Goal: Information Seeking & Learning: Learn about a topic

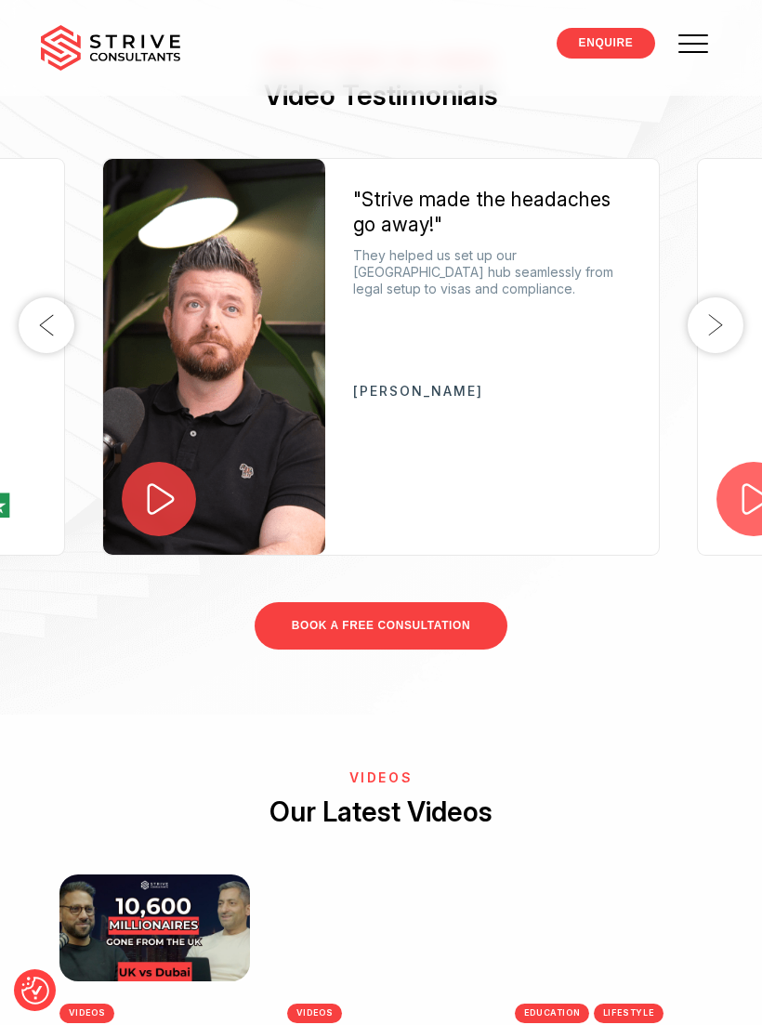
scroll to position [3894, 0]
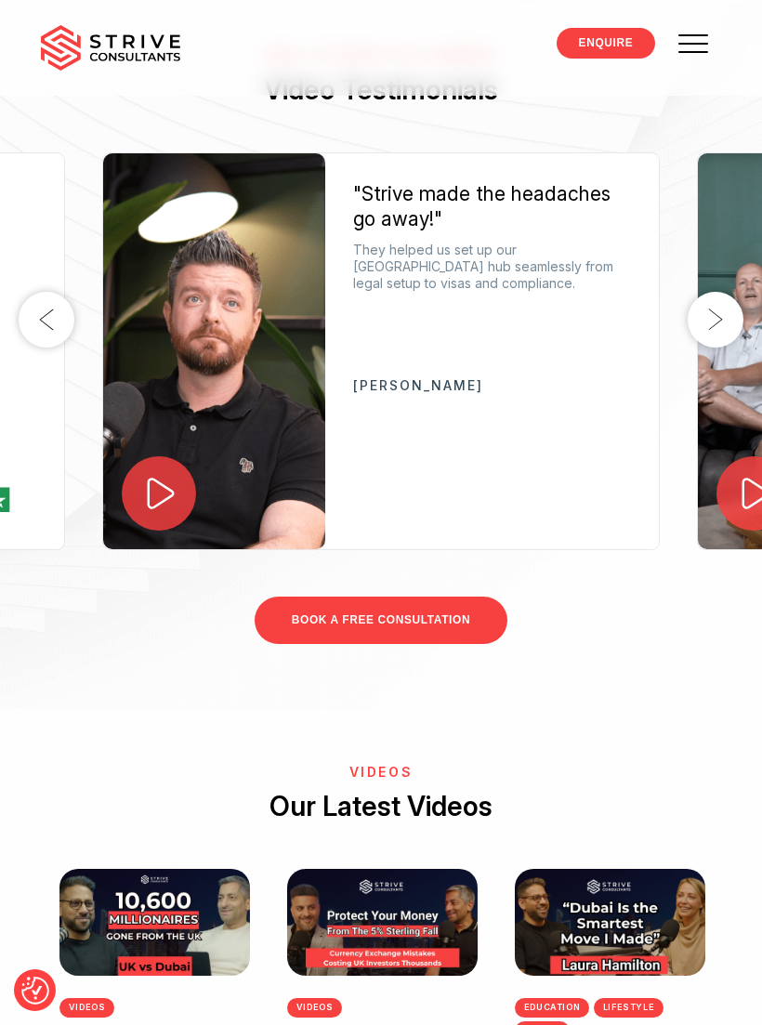
click at [718, 348] on button "Next" at bounding box center [716, 320] width 56 height 56
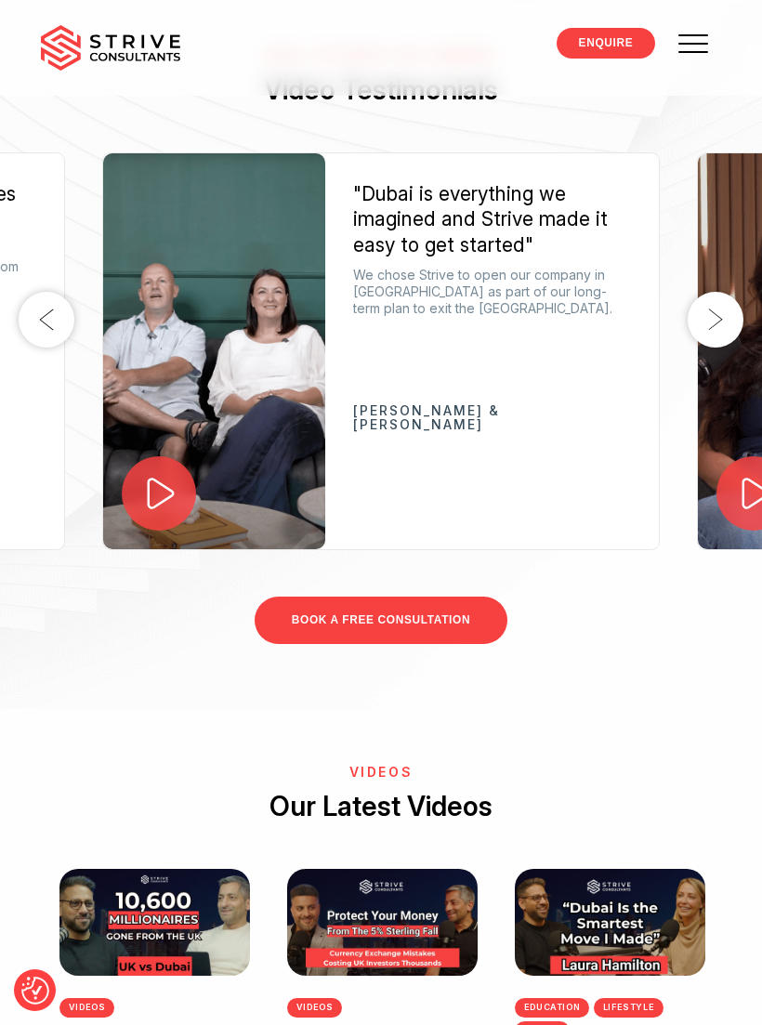
click at [716, 348] on button "Next" at bounding box center [716, 320] width 56 height 56
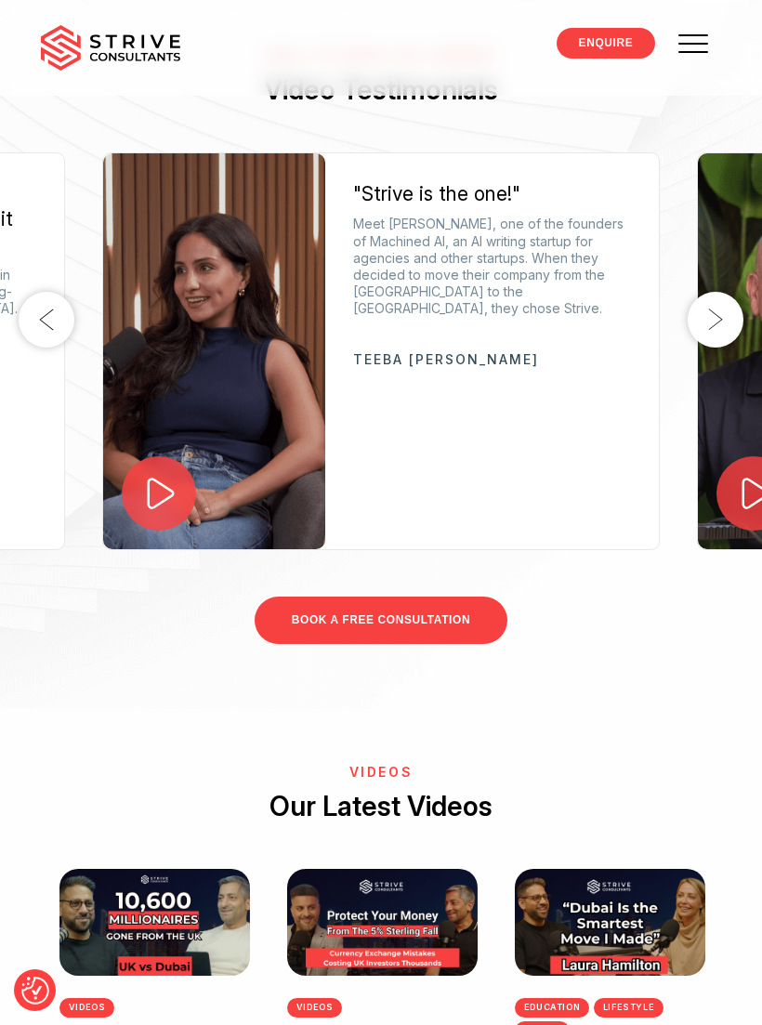
click at [710, 348] on button "Next" at bounding box center [716, 320] width 56 height 56
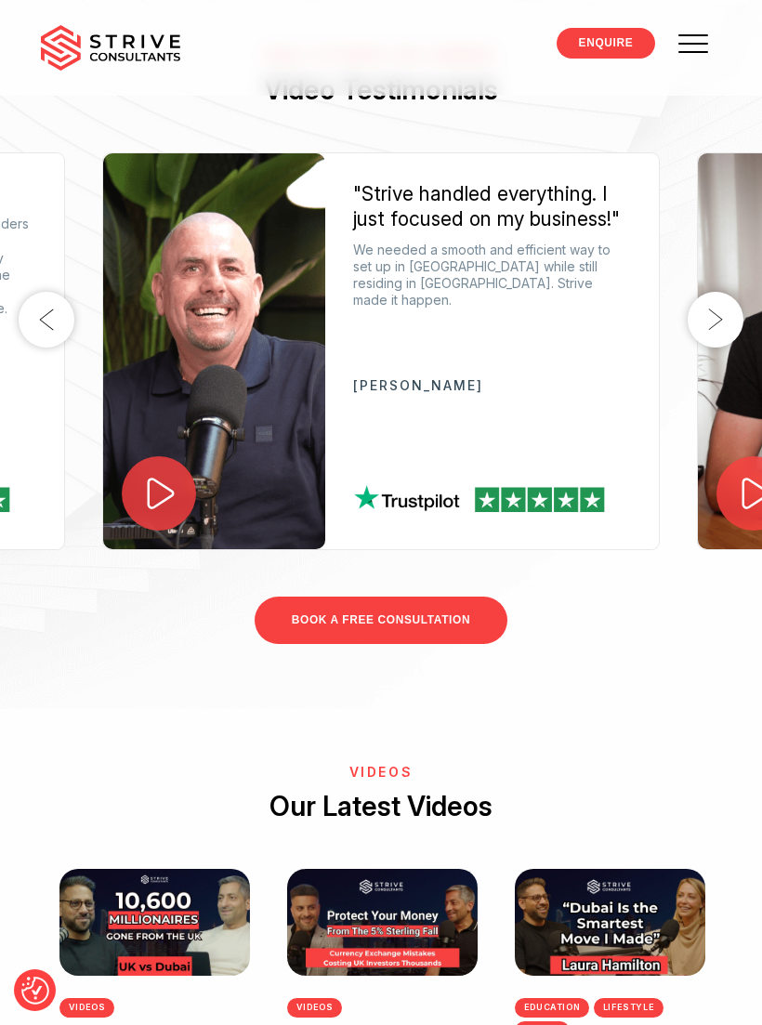
click at [717, 348] on button "Next" at bounding box center [716, 320] width 56 height 56
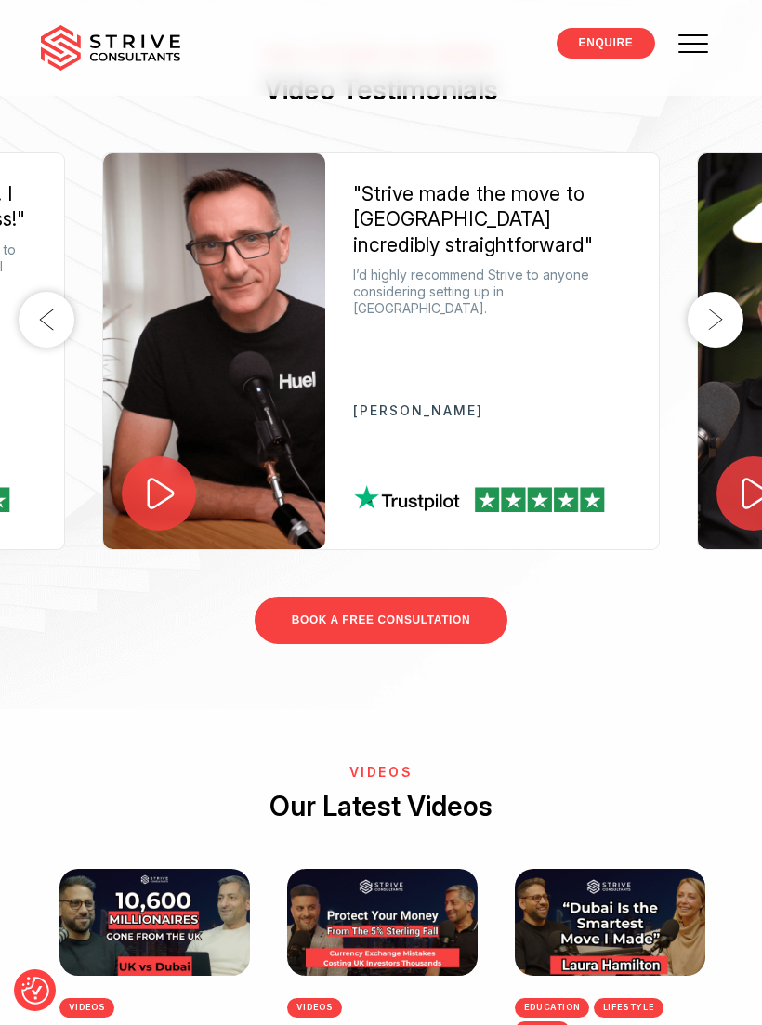
click at [717, 348] on button "Next" at bounding box center [716, 320] width 56 height 56
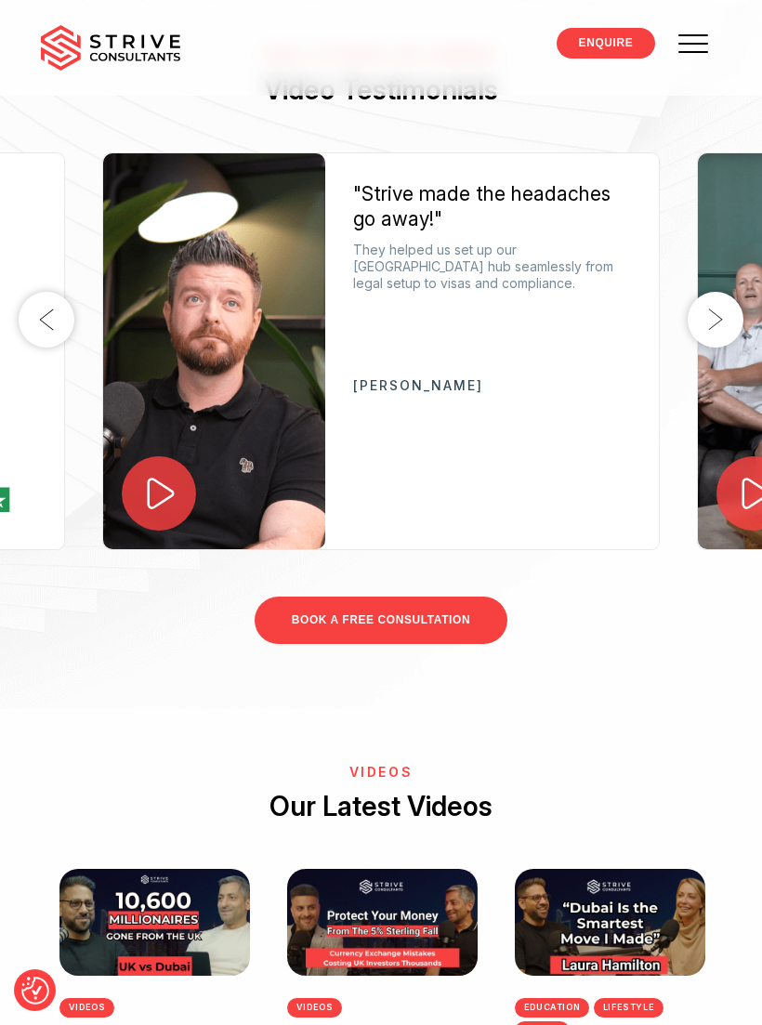
click at [717, 348] on button "Next" at bounding box center [716, 320] width 56 height 56
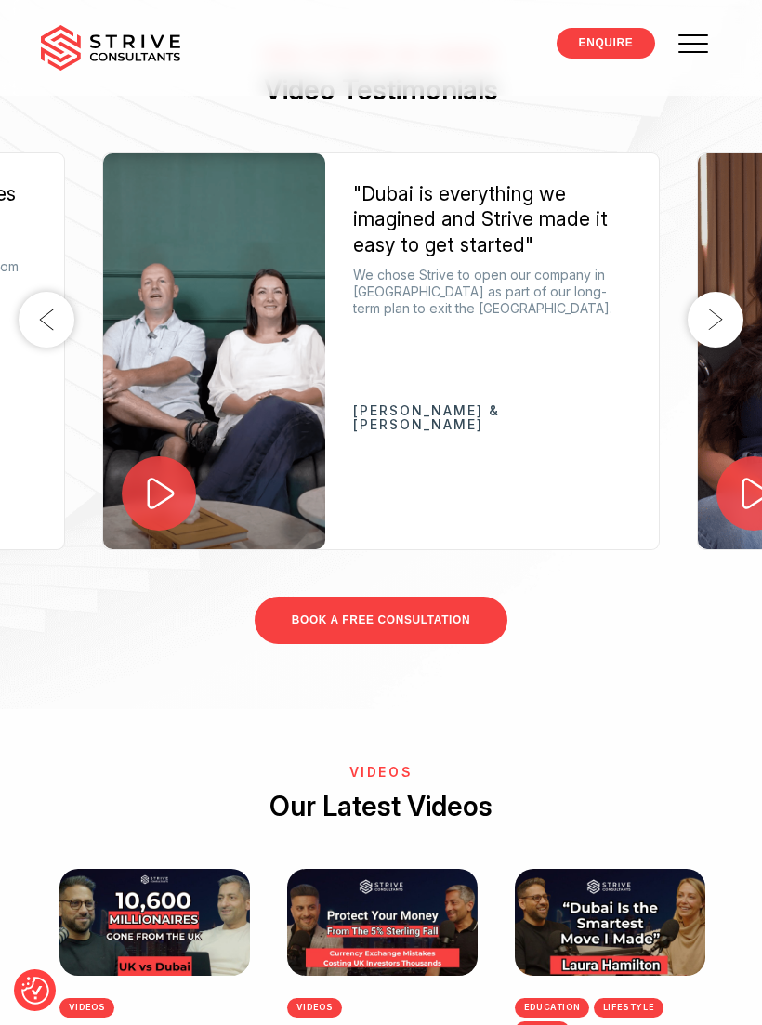
click at [717, 348] on button "Next" at bounding box center [716, 320] width 56 height 56
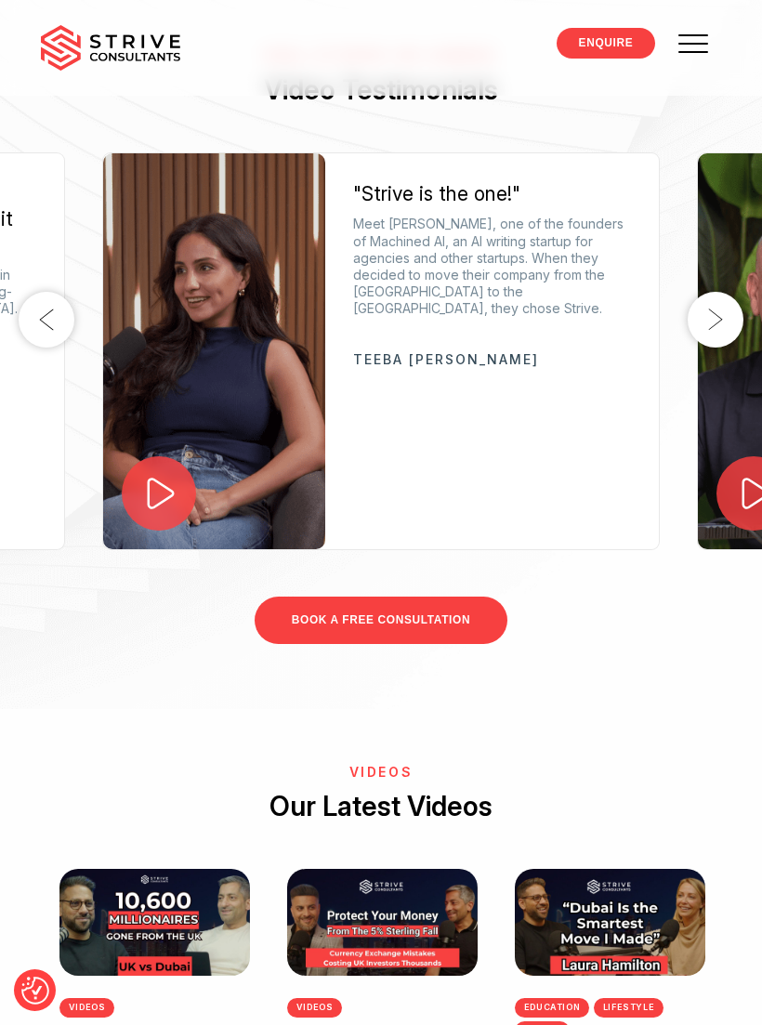
click at [716, 348] on button "Next" at bounding box center [716, 320] width 56 height 56
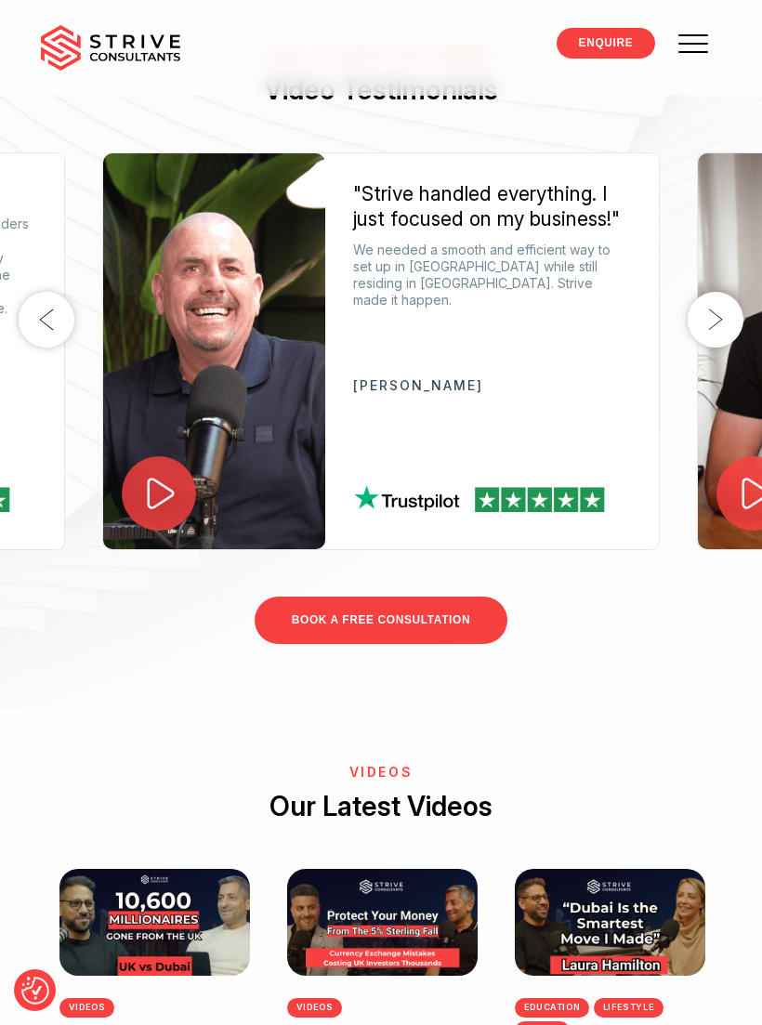
click at [717, 348] on button "Next" at bounding box center [716, 320] width 56 height 56
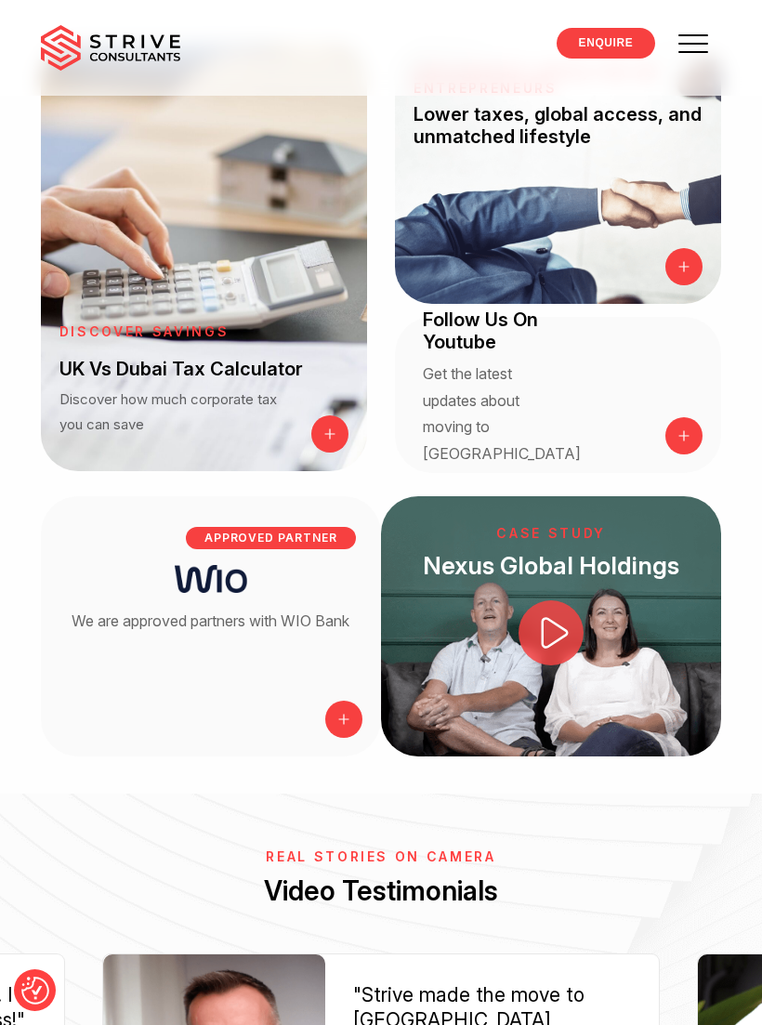
scroll to position [3092, 0]
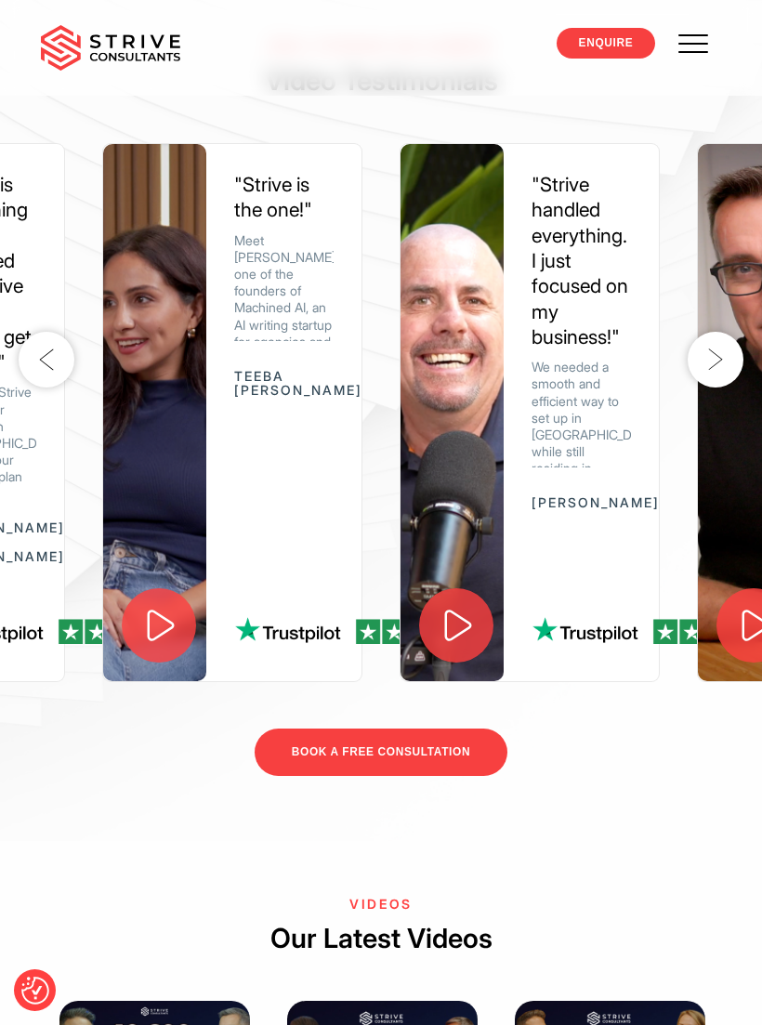
scroll to position [3879, 0]
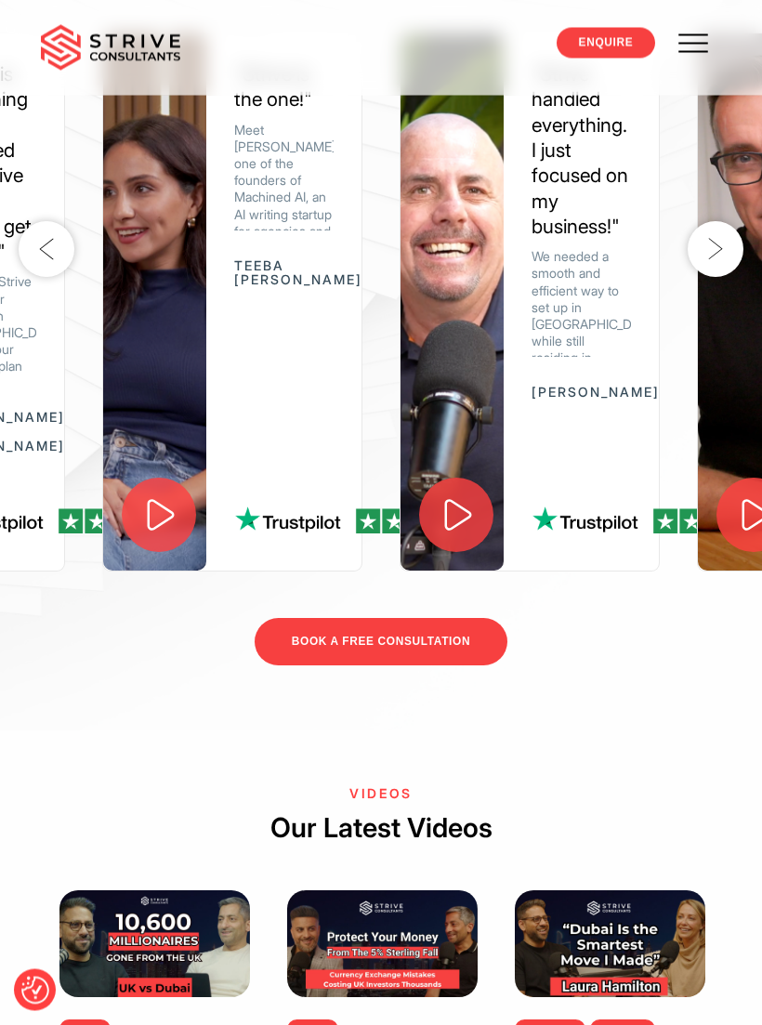
scroll to position [3994, 0]
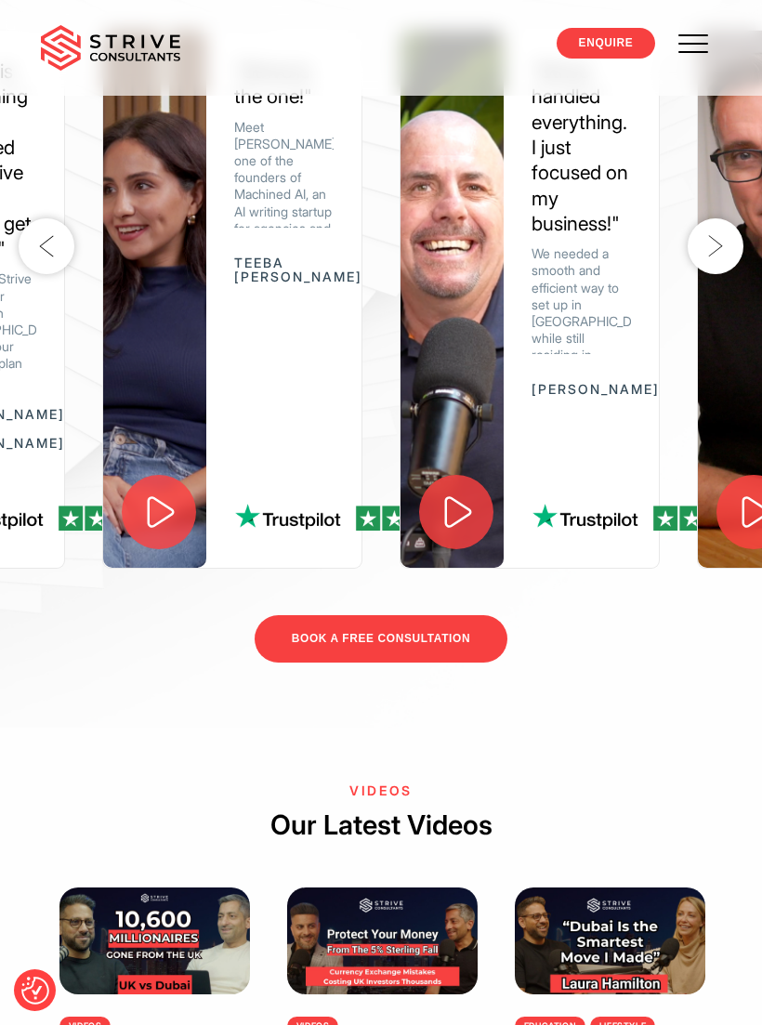
click at [707, 274] on button "Next" at bounding box center [716, 246] width 56 height 56
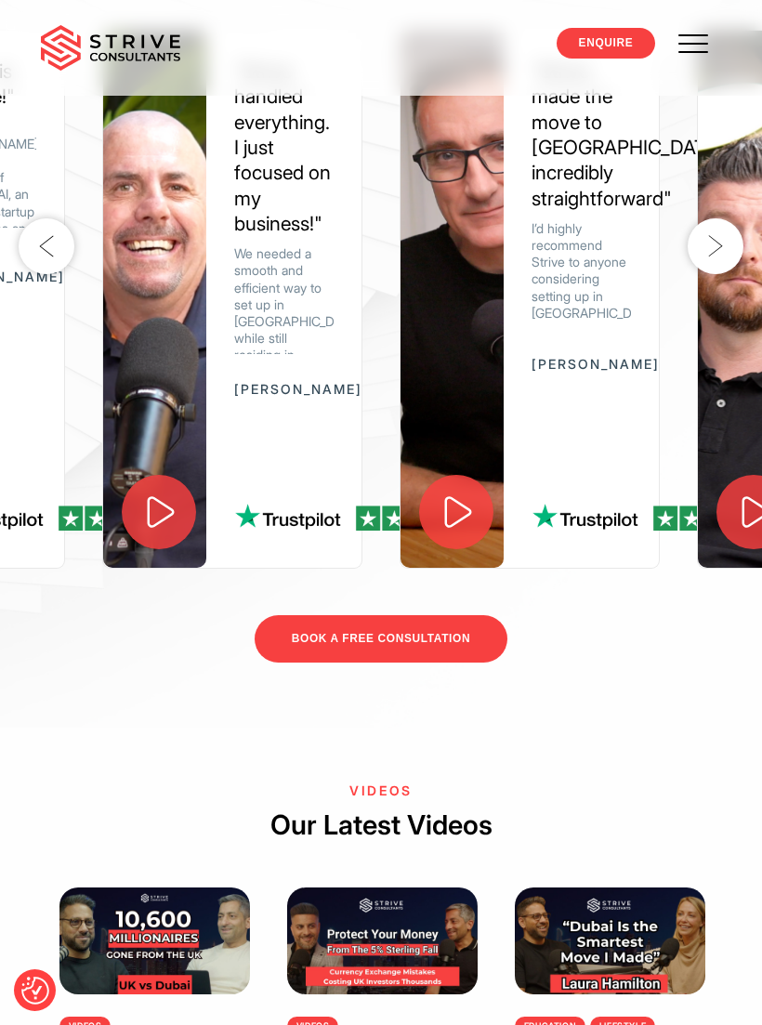
click at [713, 274] on button "Next" at bounding box center [716, 246] width 56 height 56
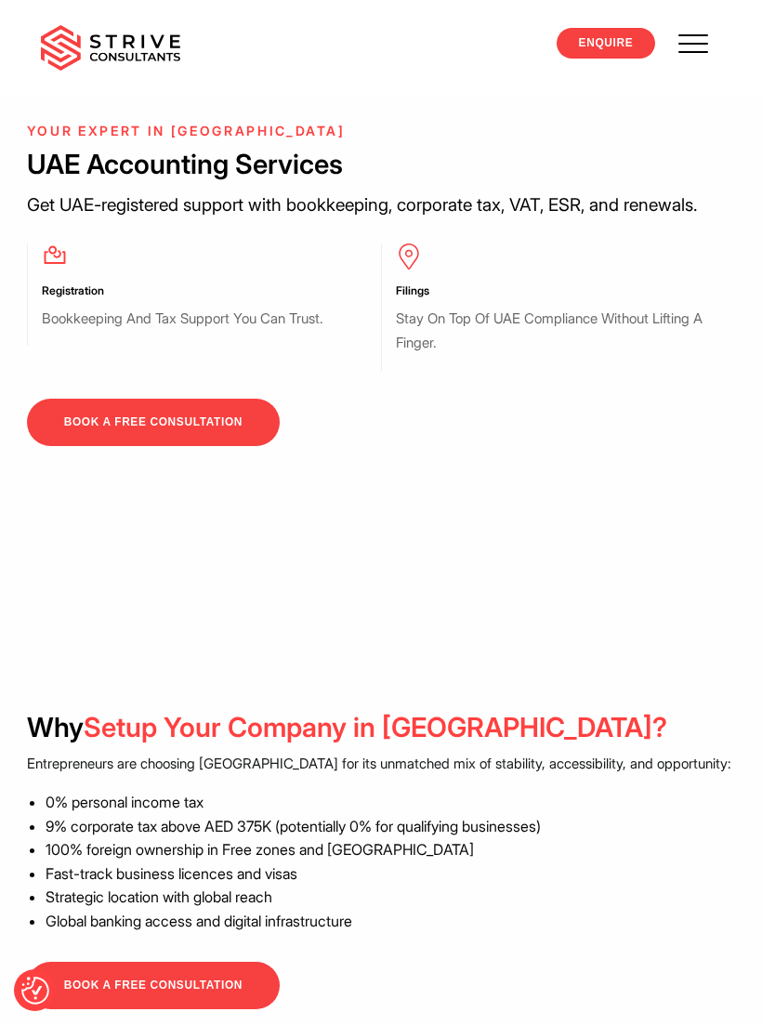
scroll to position [1436, 0]
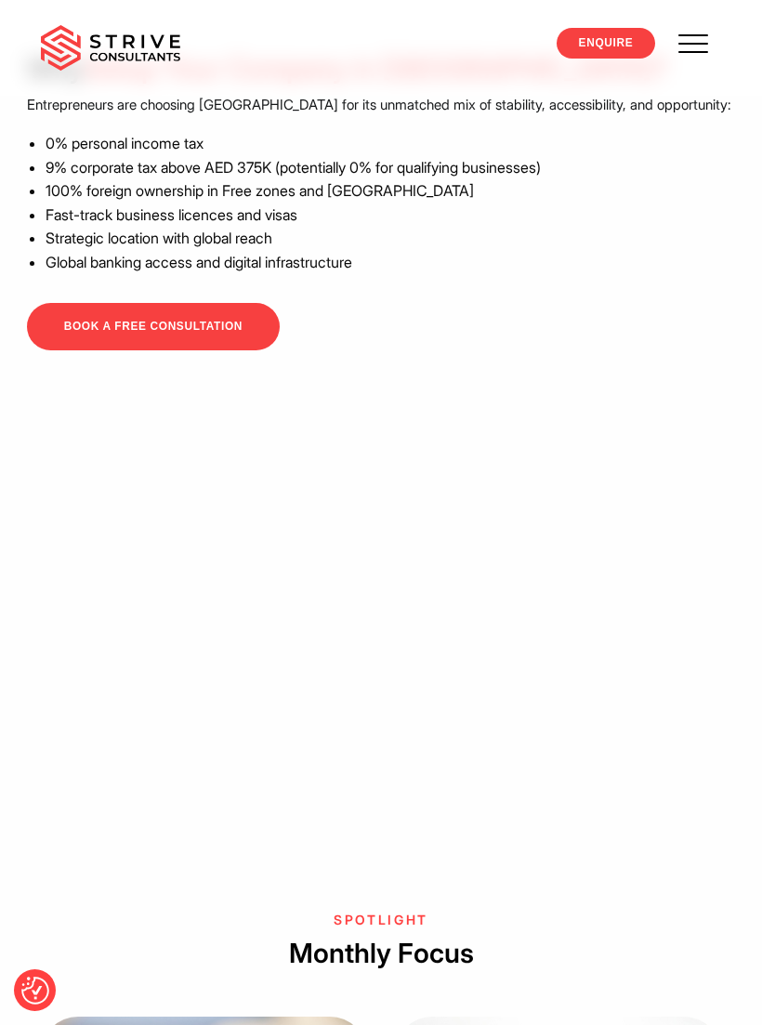
scroll to position [2097, 0]
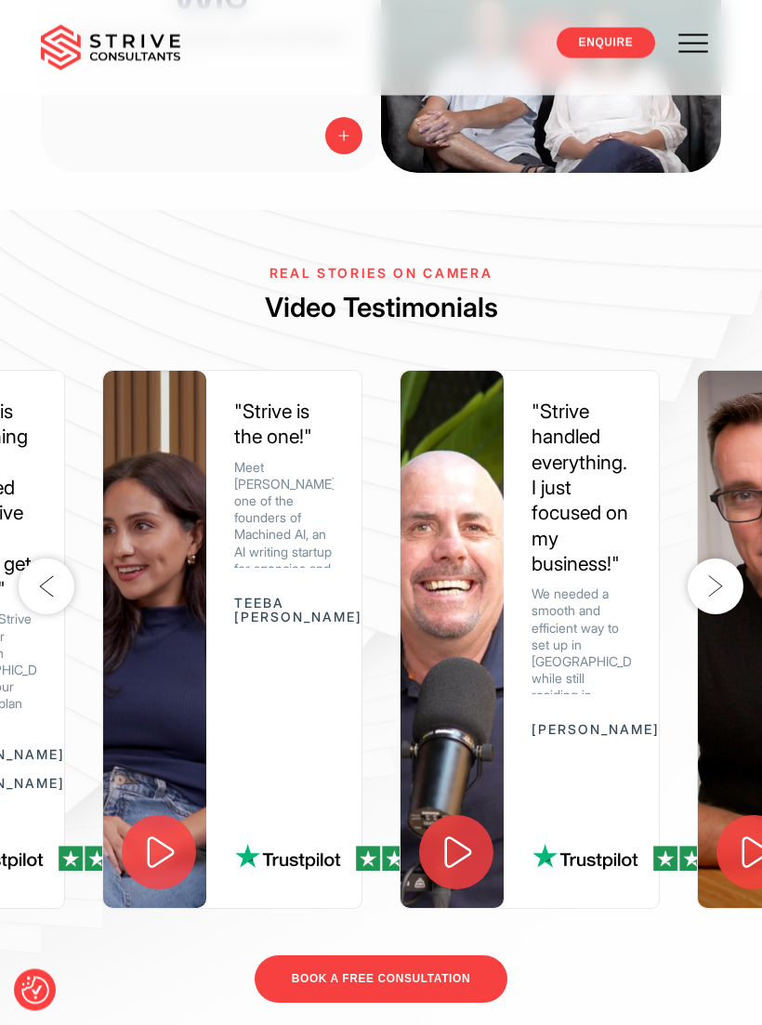
scroll to position [3655, 0]
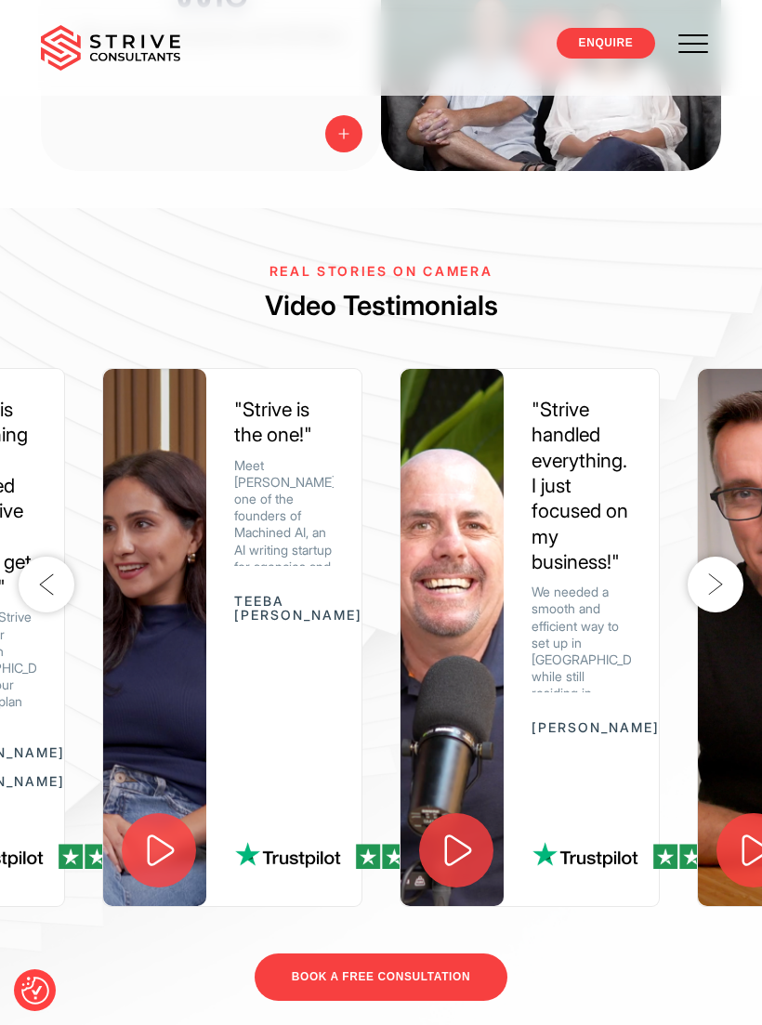
click at [581, 665] on p "We needed a smooth and efficient way to set up in [GEOGRAPHIC_DATA] while still…" at bounding box center [581, 668] width 99 height 169
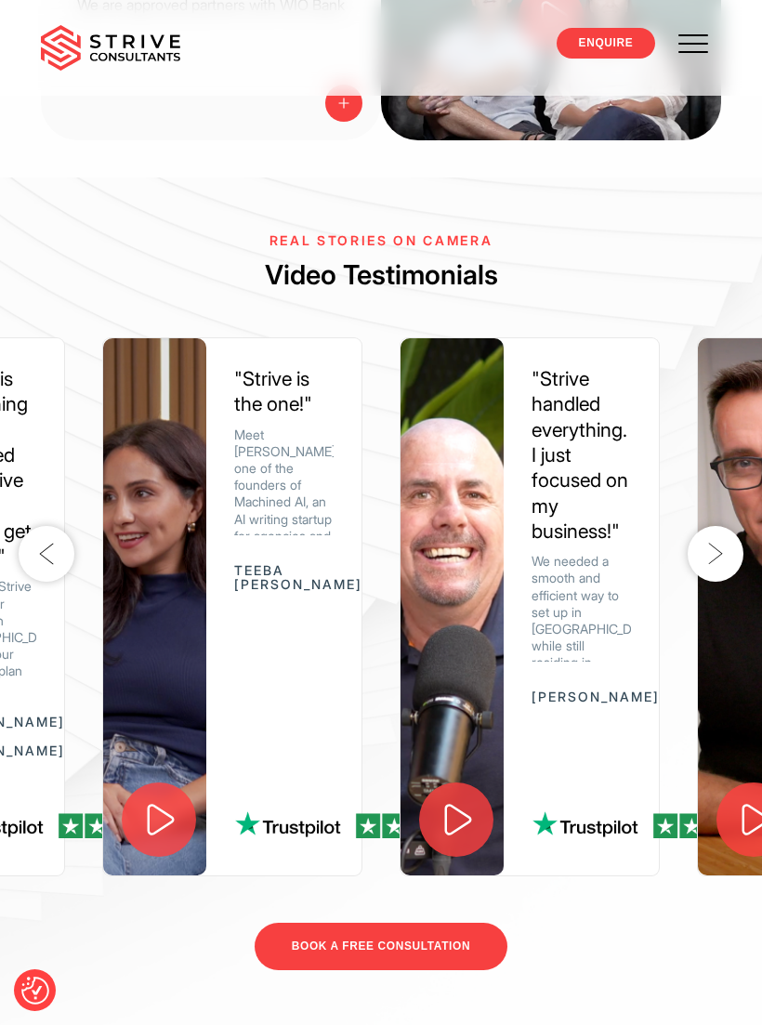
scroll to position [3685, 0]
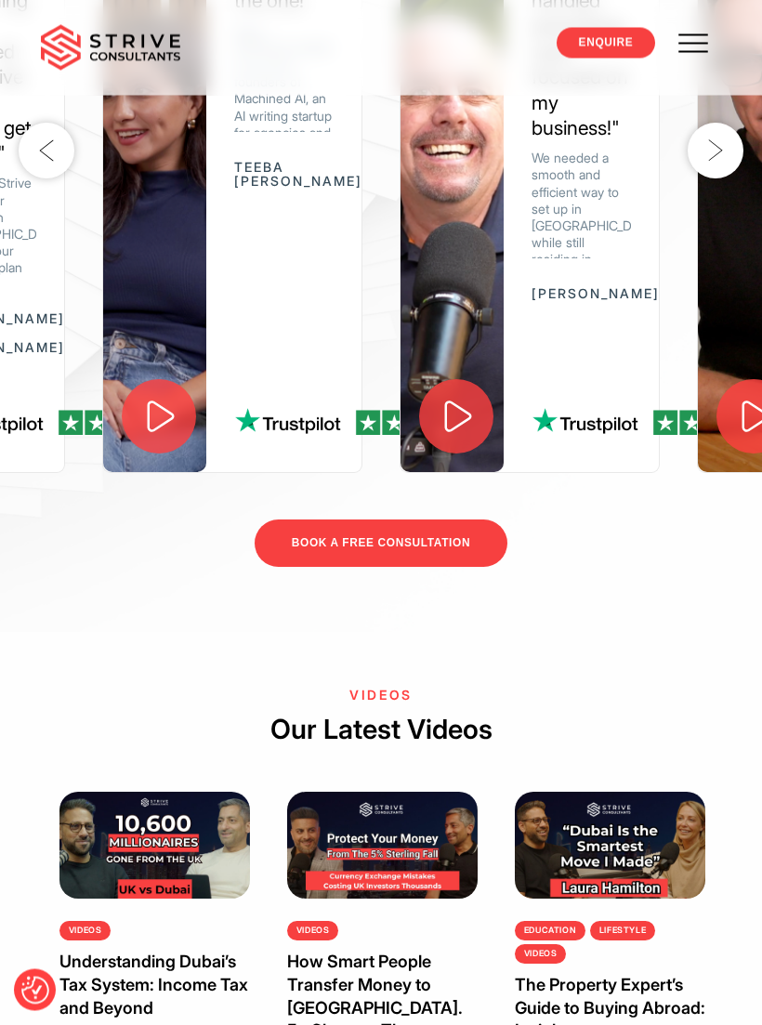
scroll to position [4089, 0]
click at [717, 178] on button "Next" at bounding box center [716, 151] width 56 height 56
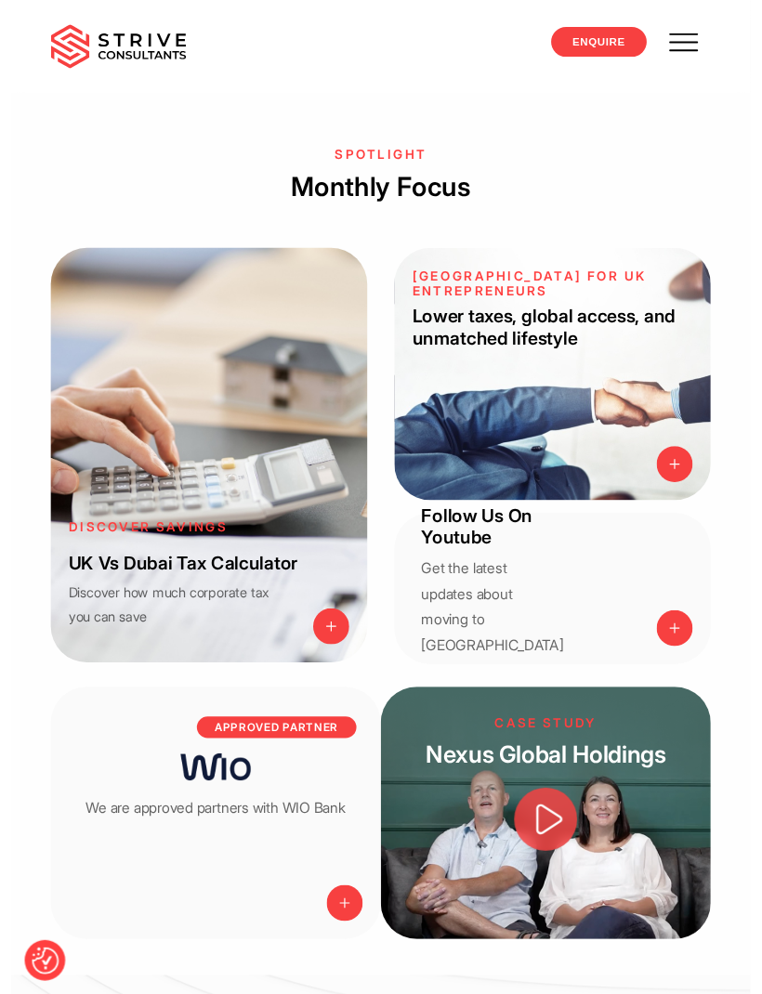
scroll to position [2874, 0]
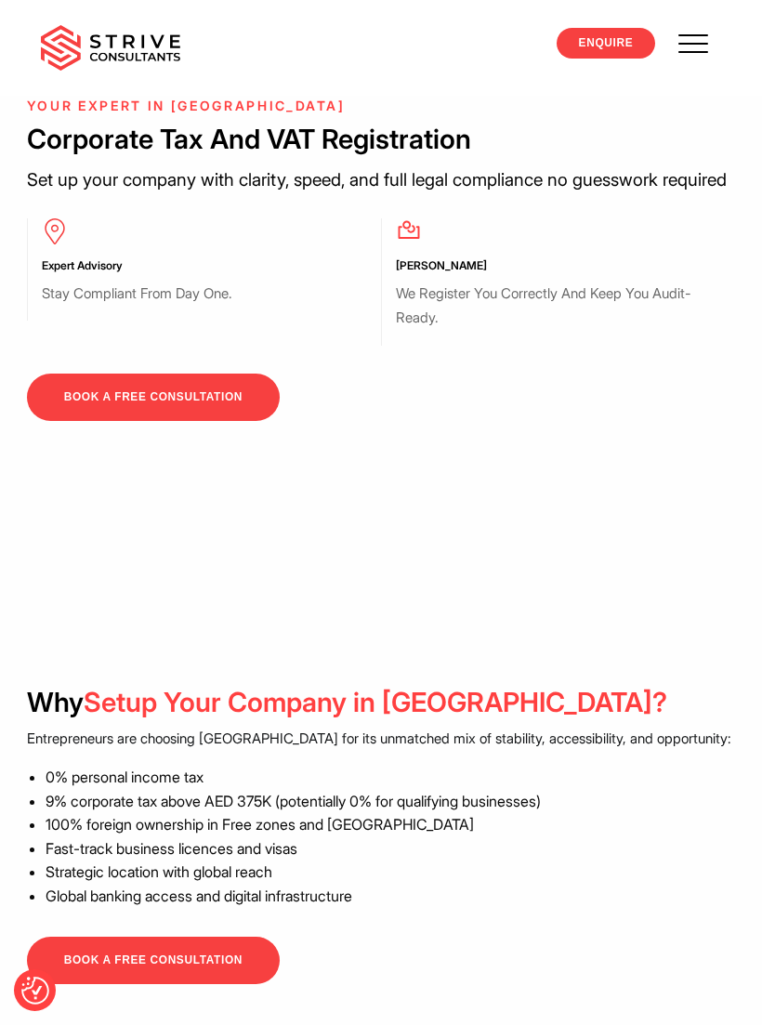
scroll to position [1462, 0]
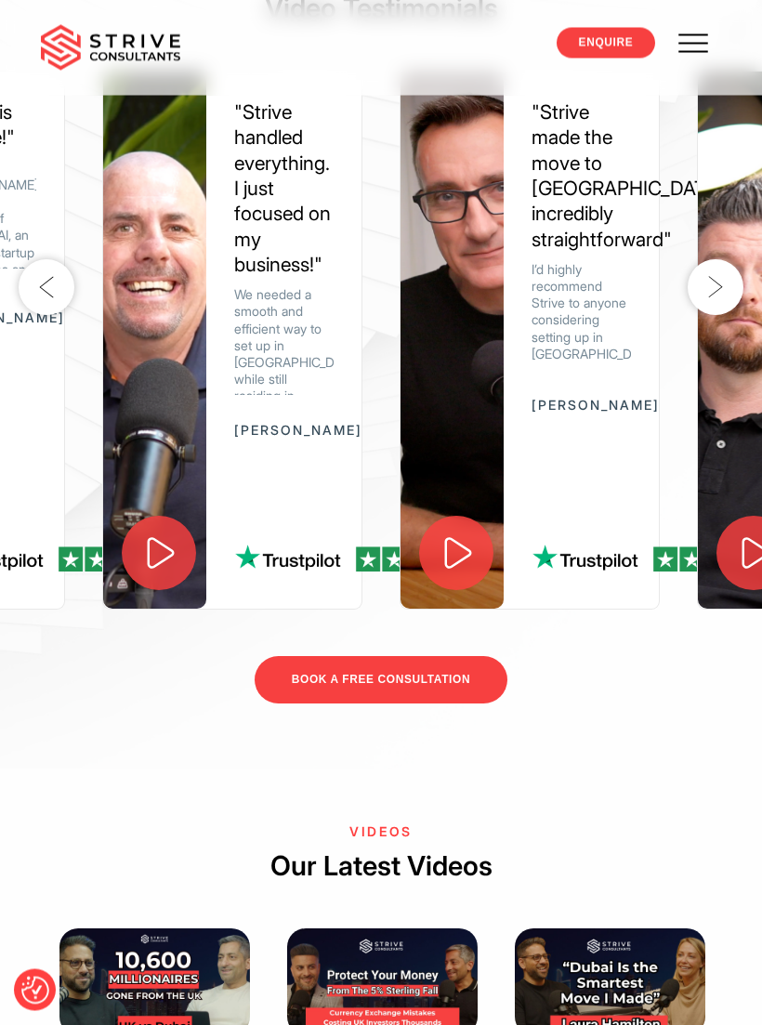
scroll to position [3954, 0]
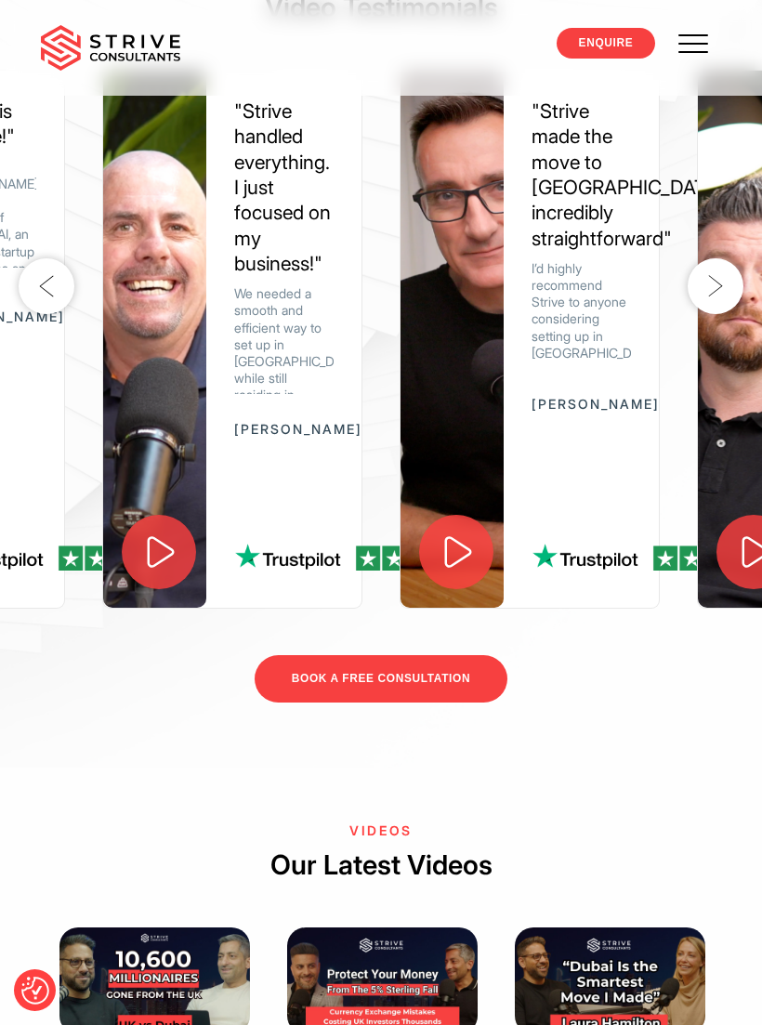
click at [718, 314] on button "Next" at bounding box center [716, 286] width 56 height 56
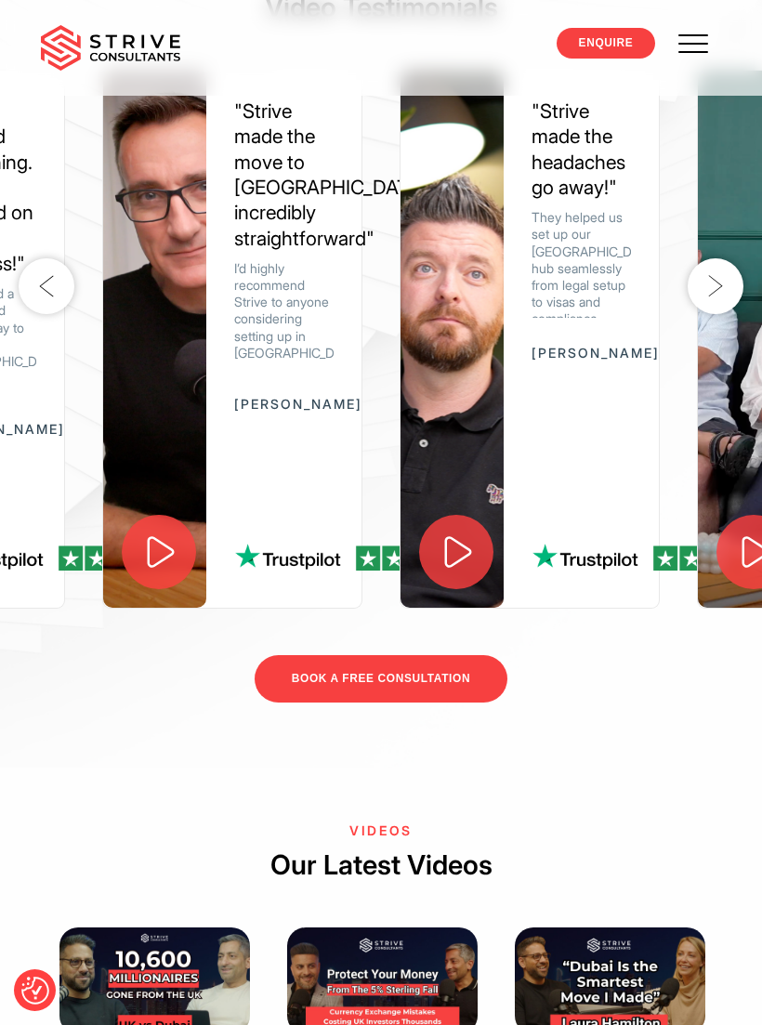
click at [720, 314] on button "Next" at bounding box center [716, 286] width 56 height 56
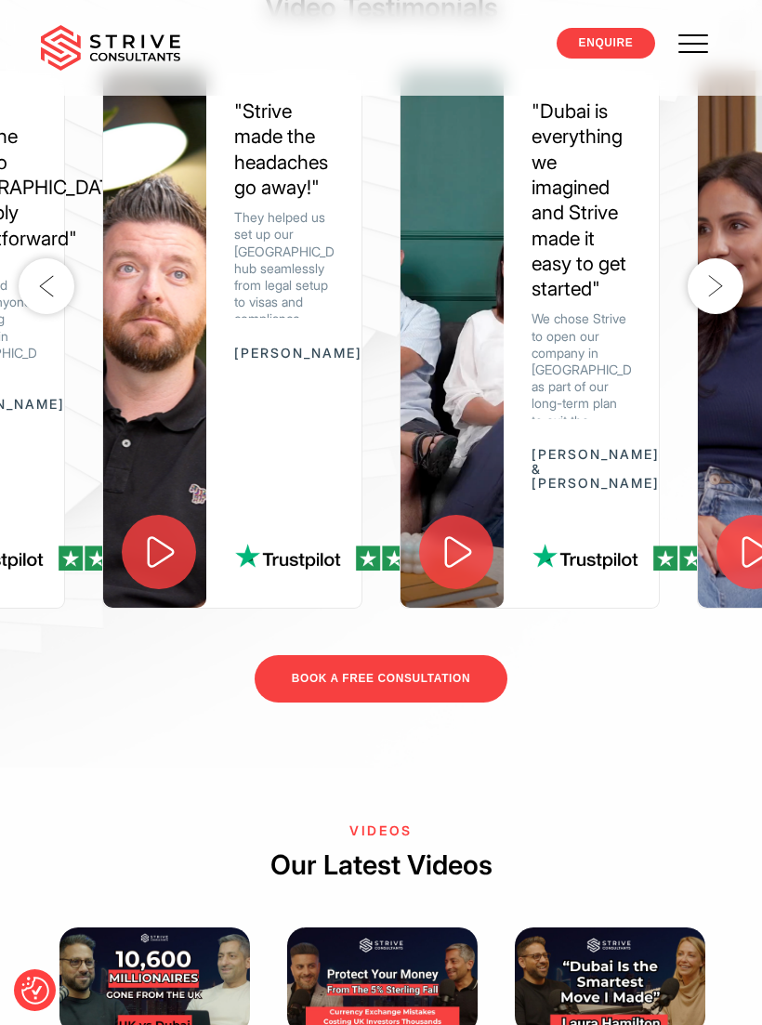
click at [718, 314] on button "Next" at bounding box center [716, 286] width 56 height 56
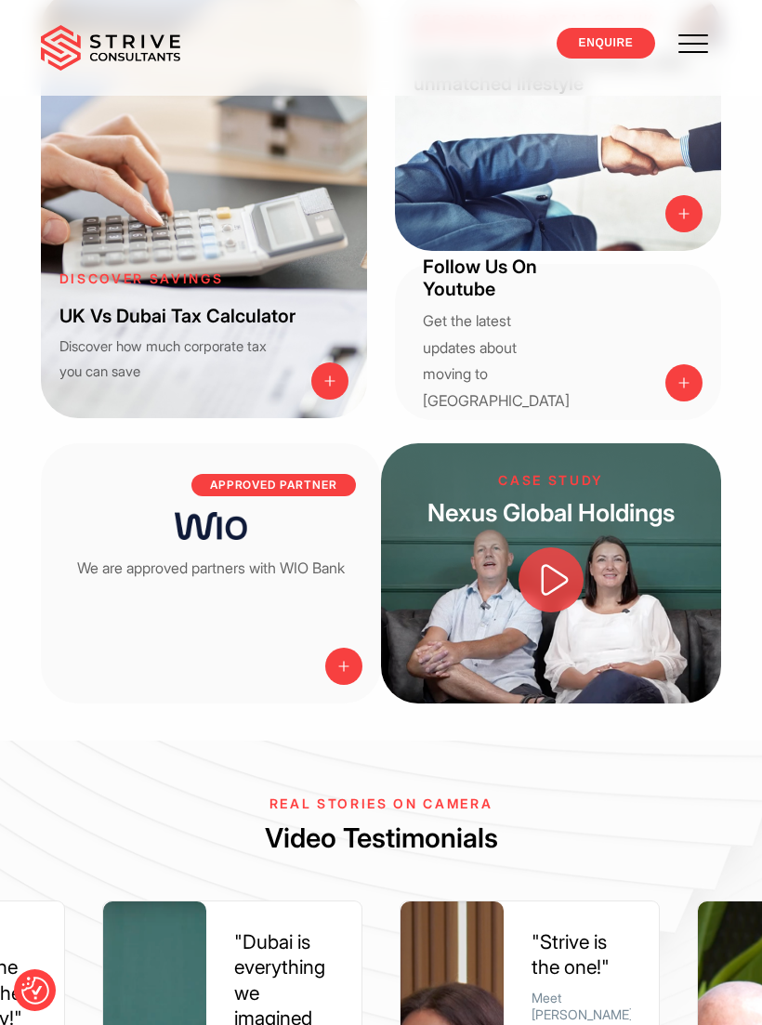
scroll to position [3121, 0]
